Goal: Task Accomplishment & Management: Complete application form

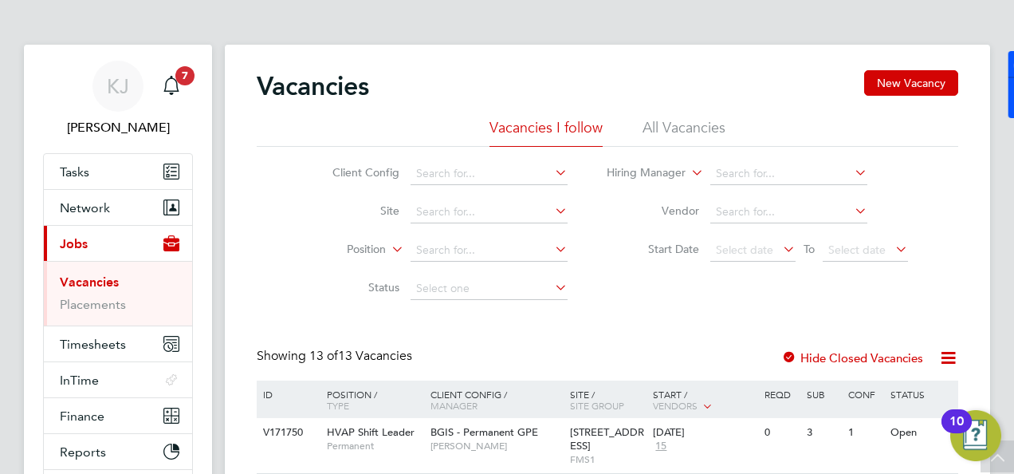
scroll to position [478, 0]
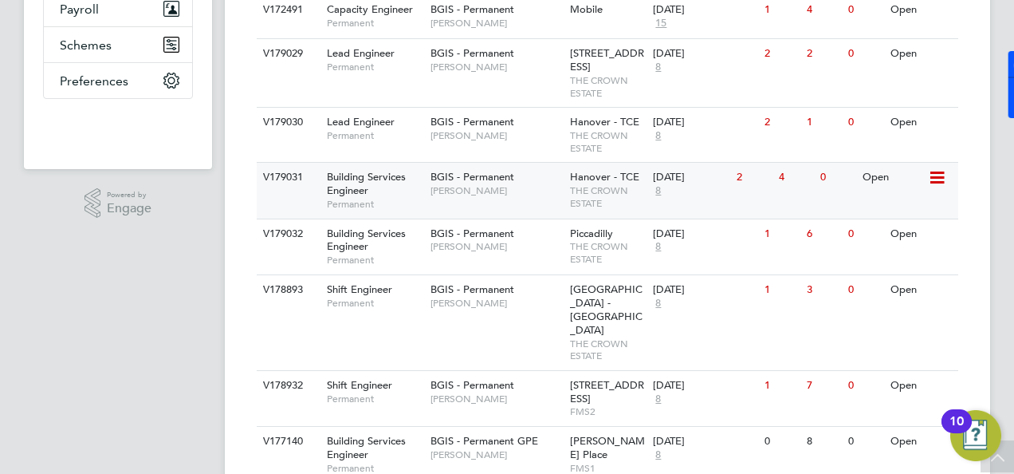
click at [356, 188] on span "Building Services Engineer" at bounding box center [366, 183] width 79 height 27
drag, startPoint x: 360, startPoint y: 250, endPoint x: 472, endPoint y: 224, distance: 114.7
click at [472, 224] on div "ID Position / Type Client Config / Manager Site / Site Group Start / Vendors Re…" at bounding box center [608, 318] width 702 height 832
click at [363, 197] on span "Building Services Engineer" at bounding box center [366, 183] width 79 height 27
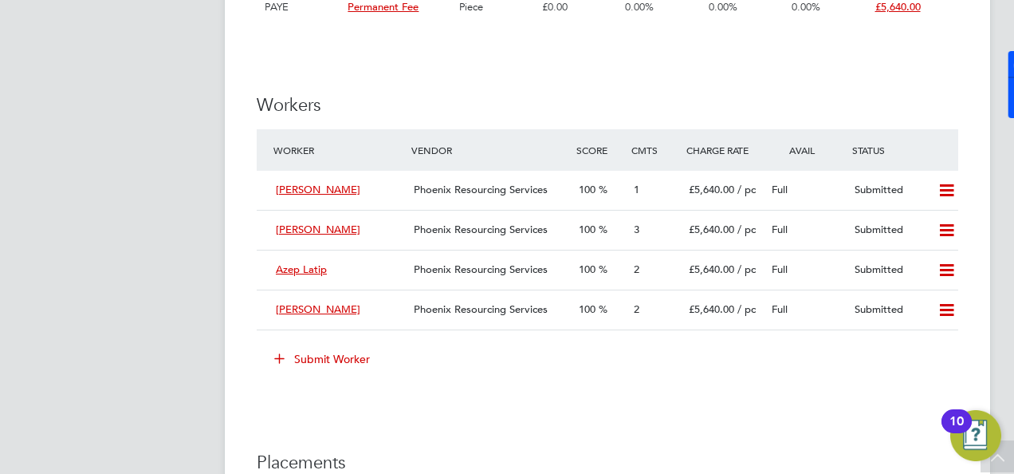
scroll to position [2137, 0]
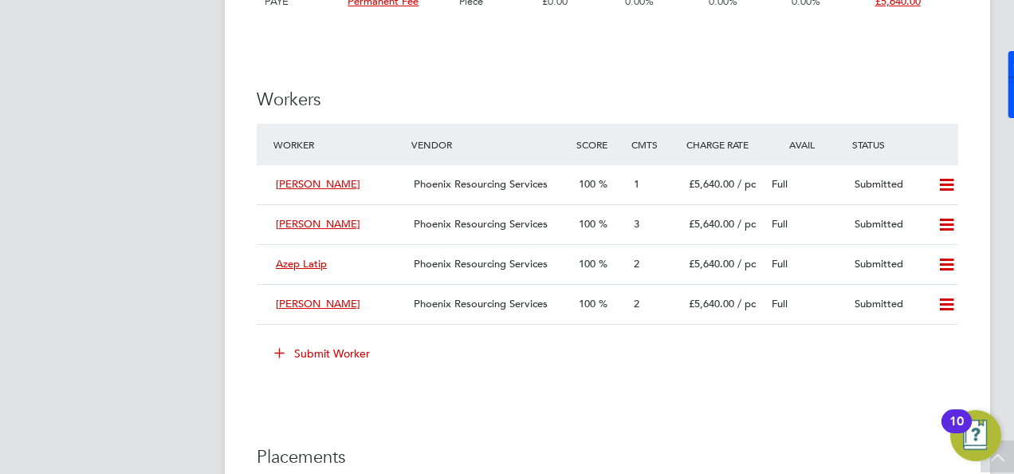
click at [281, 358] on icon at bounding box center [279, 352] width 12 height 12
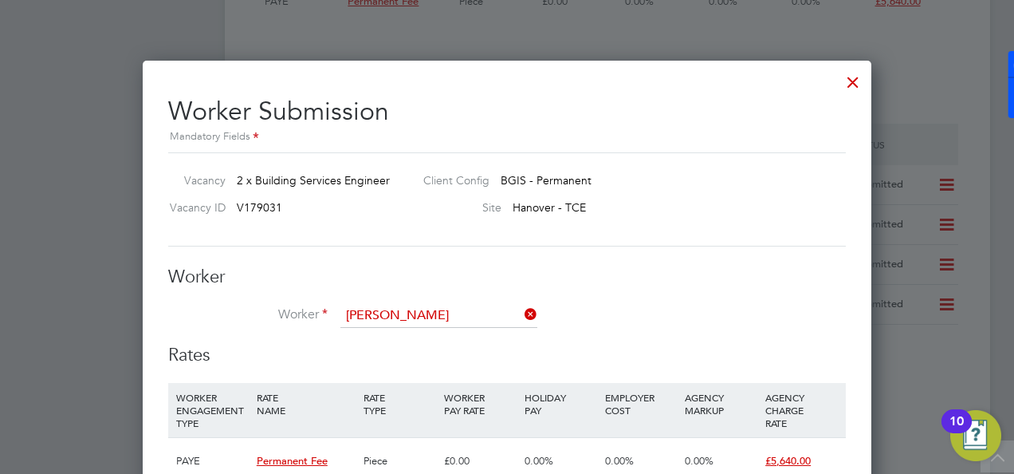
click at [375, 356] on li "Alex Florent Chr istidis (W-1609332)" at bounding box center [467, 359] width 255 height 22
type input "Alex Florent Christidis (W-1609332)"
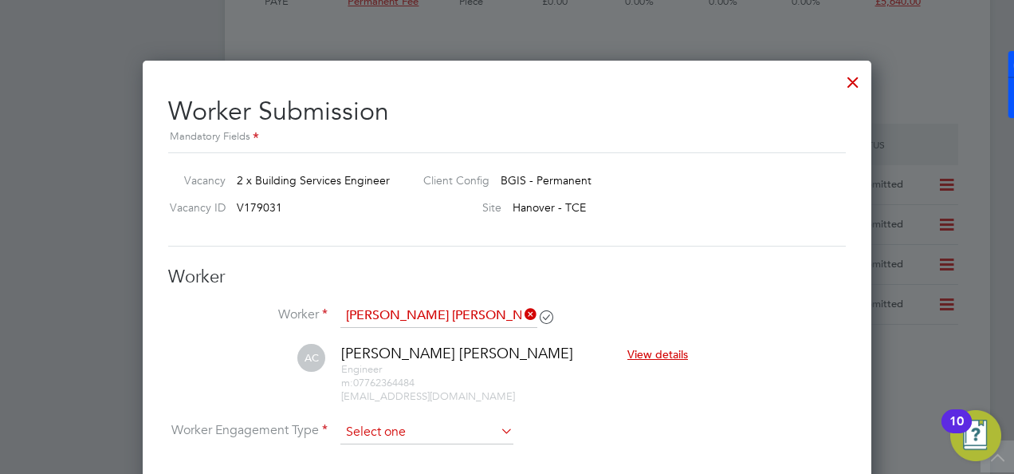
click at [461, 431] on input at bounding box center [426, 432] width 173 height 24
click at [441, 469] on li "PAYE" at bounding box center [427, 472] width 174 height 21
type input "PAYE"
drag, startPoint x: 1013, startPoint y: 250, endPoint x: 1017, endPoint y: 286, distance: 36.0
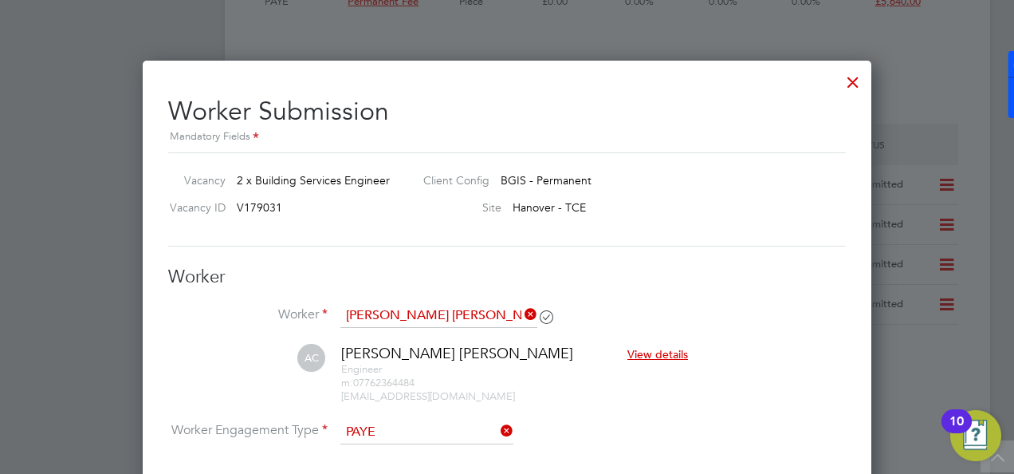
drag, startPoint x: 1017, startPoint y: 286, endPoint x: 959, endPoint y: 125, distance: 171.0
click at [959, 125] on div at bounding box center [507, 237] width 1014 height 474
drag, startPoint x: 801, startPoint y: 140, endPoint x: 801, endPoint y: 67, distance: 73.4
drag, startPoint x: 992, startPoint y: 260, endPoint x: 903, endPoint y: 493, distance: 249.1
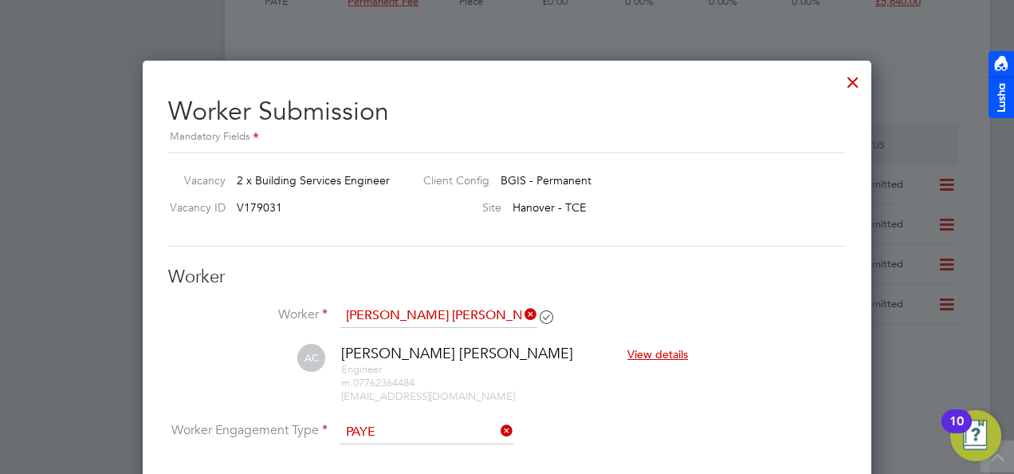
drag, startPoint x: 903, startPoint y: 493, endPoint x: 793, endPoint y: 404, distance: 141.8
click at [793, 404] on li "AC Alex Florent Christidis View details Engineer m: 07762364484 fachristidis@gm…" at bounding box center [507, 382] width 678 height 76
drag, startPoint x: 920, startPoint y: 418, endPoint x: 825, endPoint y: 389, distance: 99.1
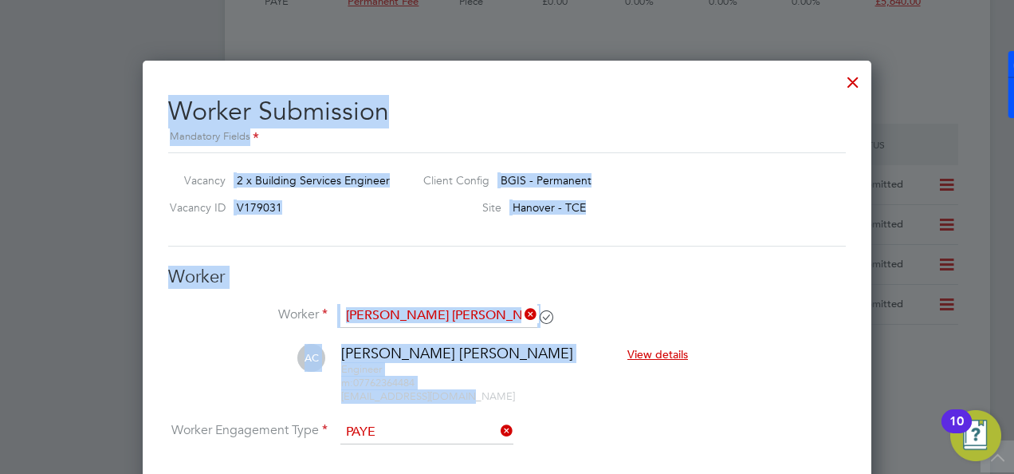
drag, startPoint x: 825, startPoint y: 389, endPoint x: 942, endPoint y: 394, distance: 117.3
drag, startPoint x: 942, startPoint y: 394, endPoint x: 759, endPoint y: 99, distance: 347.4
click at [759, 99] on h2 "Worker Submission Mandatory Fields" at bounding box center [507, 114] width 678 height 63
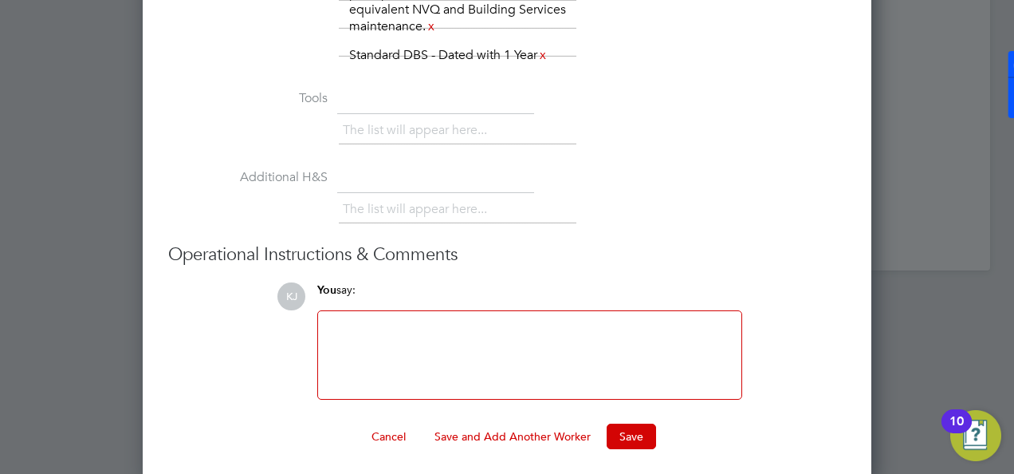
click at [408, 338] on div at bounding box center [530, 355] width 404 height 69
click at [623, 431] on button "Save" at bounding box center [631, 436] width 49 height 26
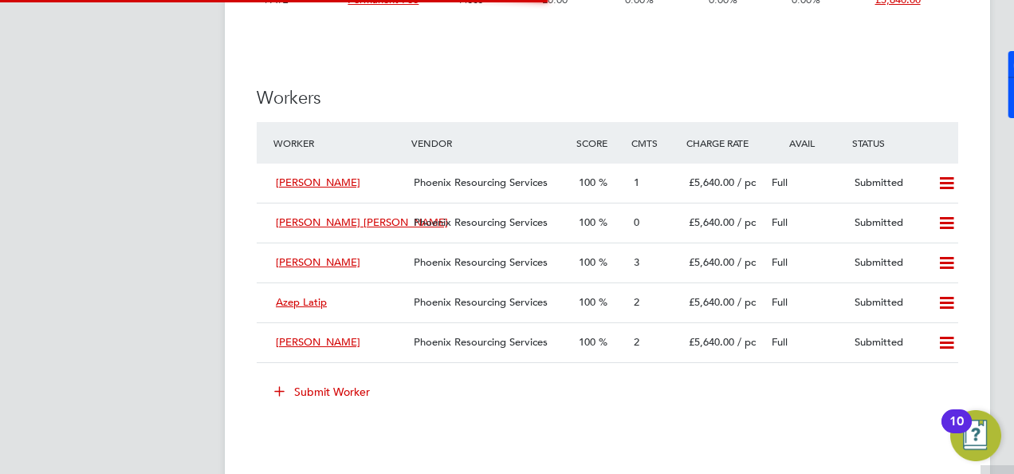
scroll to position [2137, 0]
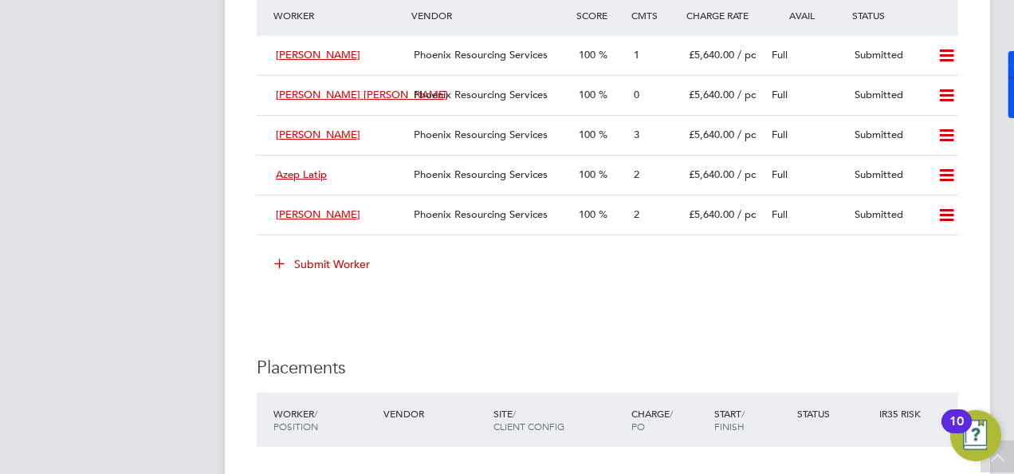
scroll to position [2264, 0]
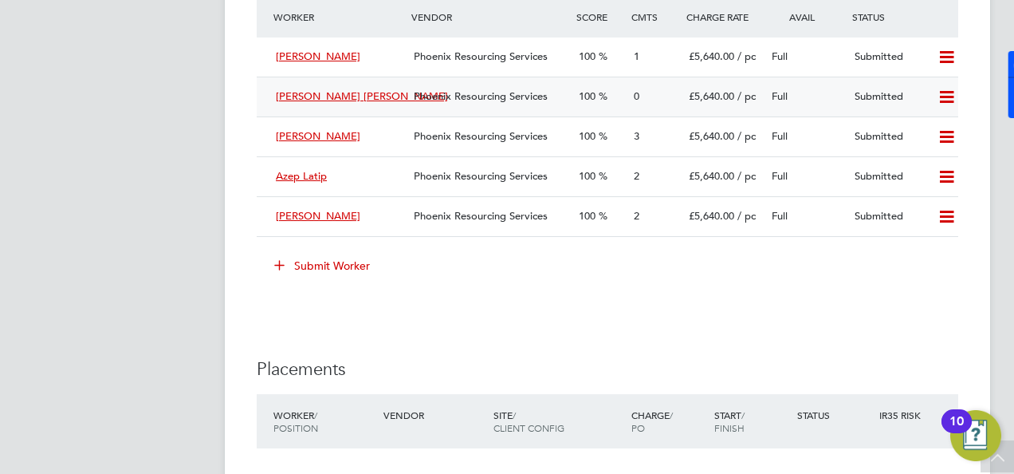
click at [367, 103] on span "Alex Florent Christidis" at bounding box center [362, 96] width 172 height 14
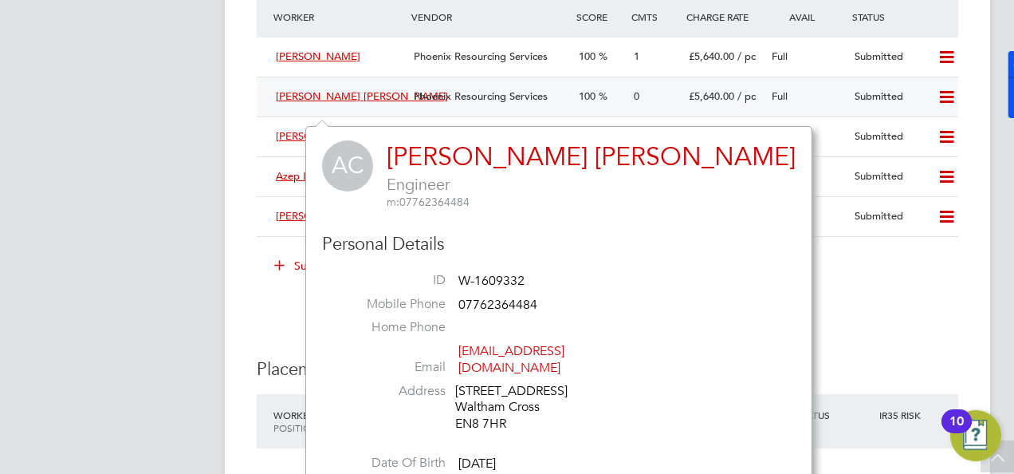
click at [411, 100] on div "Phoenix Resourcing Services" at bounding box center [489, 97] width 165 height 26
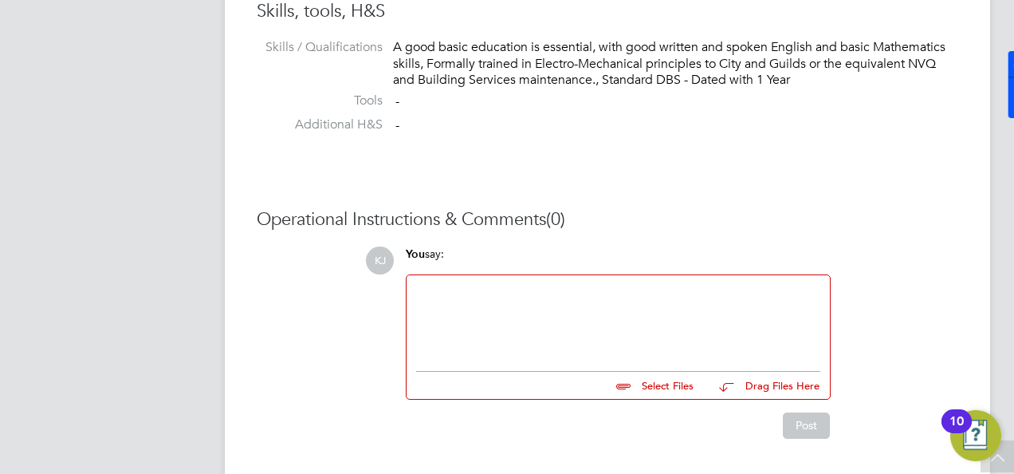
click at [656, 380] on input "file" at bounding box center [700, 383] width 239 height 22
type input "C:\fakepath\Resume-W-1609332 AC.docx"
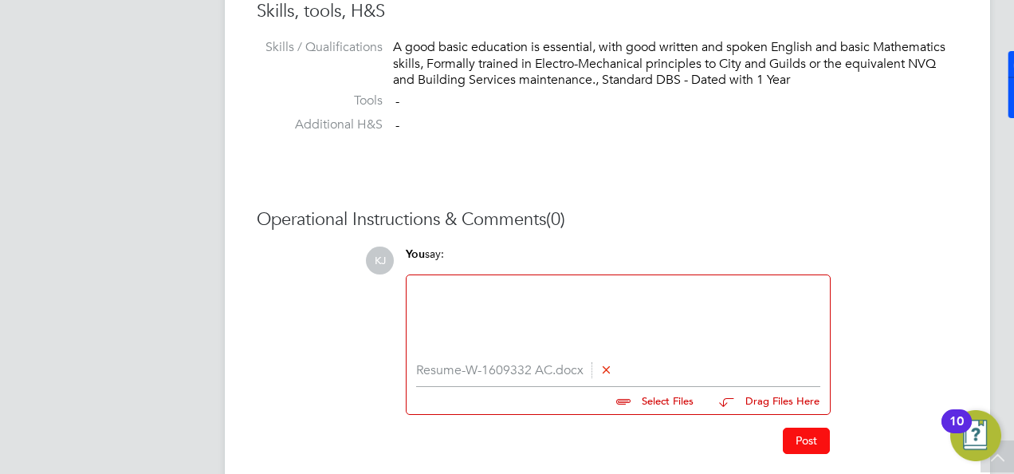
click at [817, 431] on button "Post" at bounding box center [806, 440] width 47 height 26
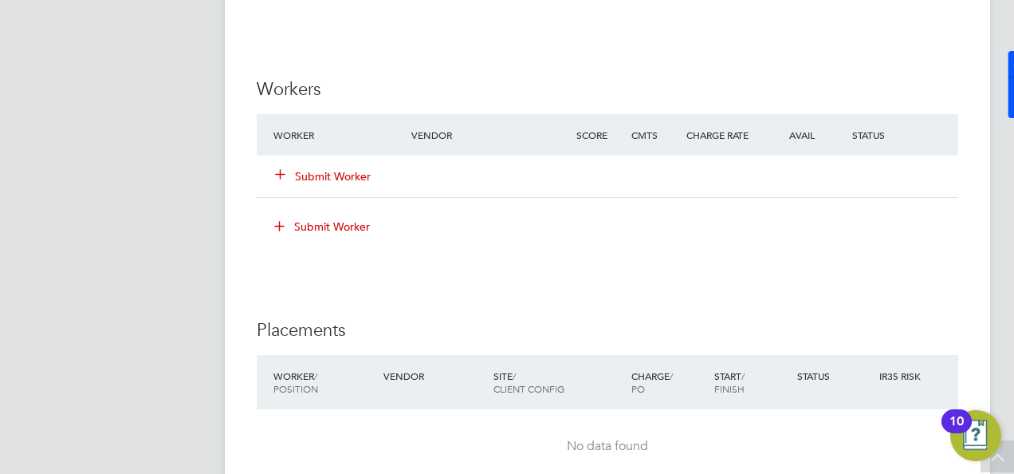
scroll to position [47, 112]
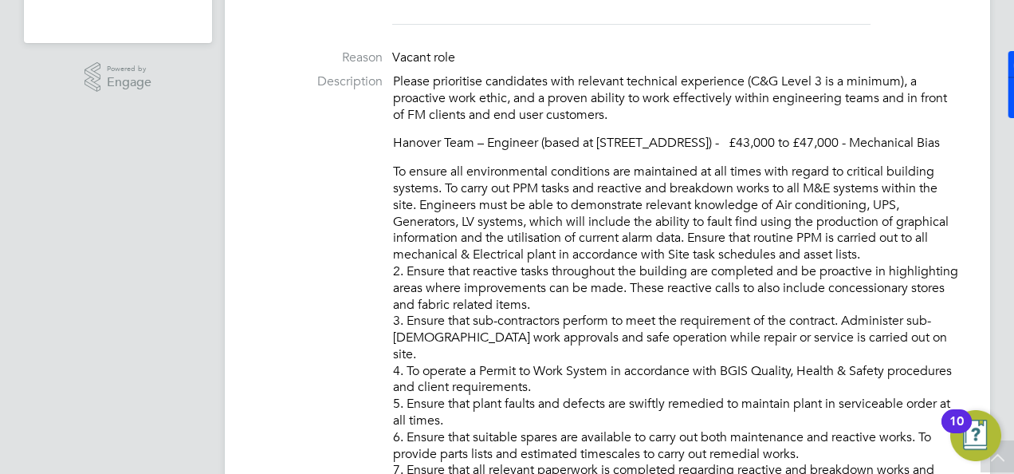
scroll to position [606, 0]
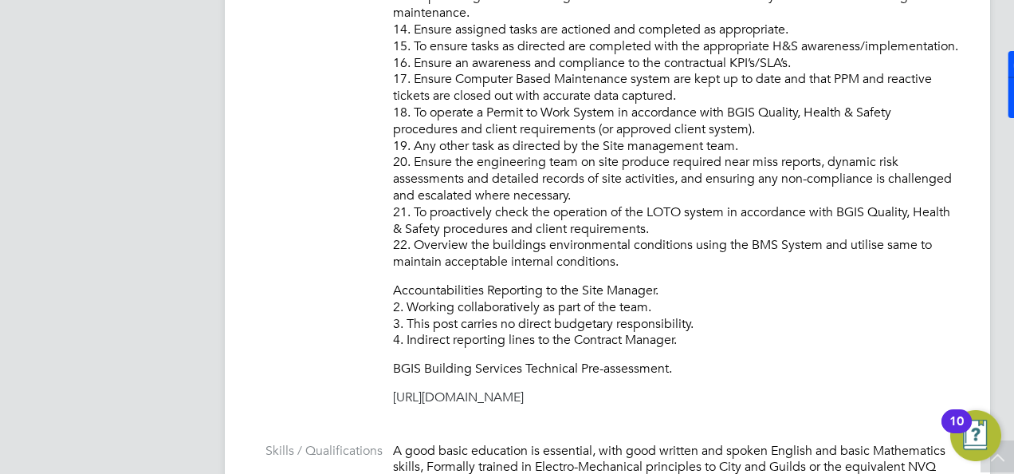
drag, startPoint x: 391, startPoint y: 134, endPoint x: 701, endPoint y: 359, distance: 383.1
copy div "Hanover Team – Engineer (based at 12 little Portland Street London W1W 8BJ) - £…"
